Goal: Information Seeking & Learning: Learn about a topic

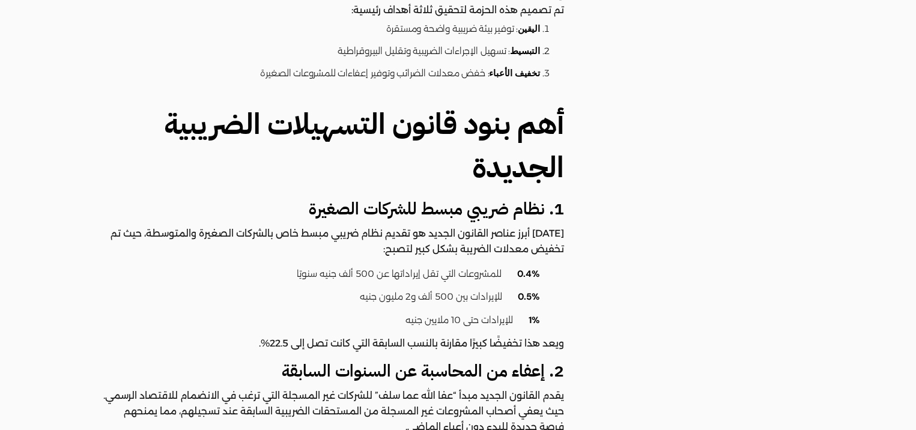
click at [396, 286] on li "0.5% للإيرادات بين 500 ألف و2 مليون جنيه" at bounding box center [324, 297] width 429 height 23
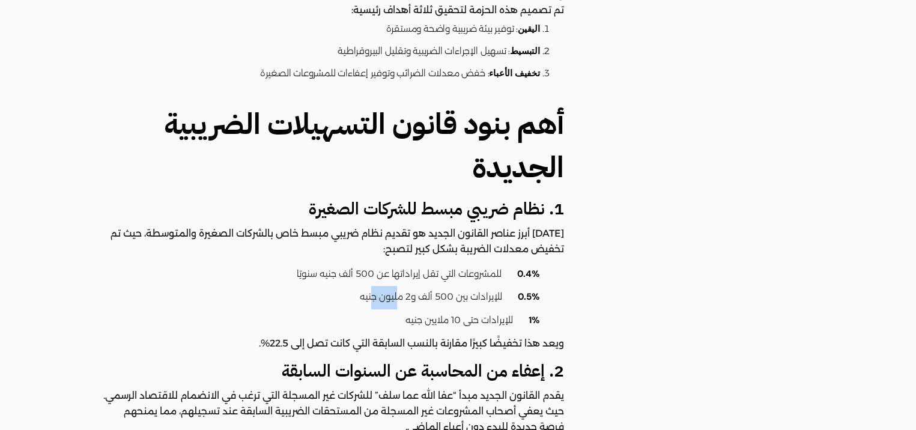
click at [396, 286] on li "0.5% للإيرادات بين 500 ألف و2 مليون جنيه" at bounding box center [324, 297] width 429 height 23
click at [475, 286] on li "0.5% للإيرادات بين 500 ألف و2 مليون جنيه" at bounding box center [324, 297] width 429 height 23
drag, startPoint x: 475, startPoint y: 277, endPoint x: 471, endPoint y: 296, distance: 19.1
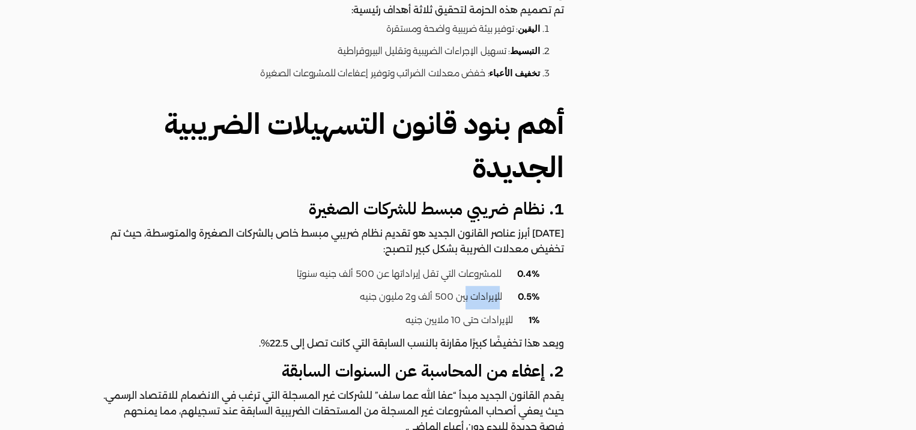
click at [475, 286] on li "0.5% للإيرادات بين 500 ألف و2 مليون جنيه" at bounding box center [324, 297] width 429 height 23
click at [469, 309] on li "1% للإيرادات حتى 10 ملايين جنيه" at bounding box center [324, 320] width 429 height 23
